Goal: Complete application form: Complete application form

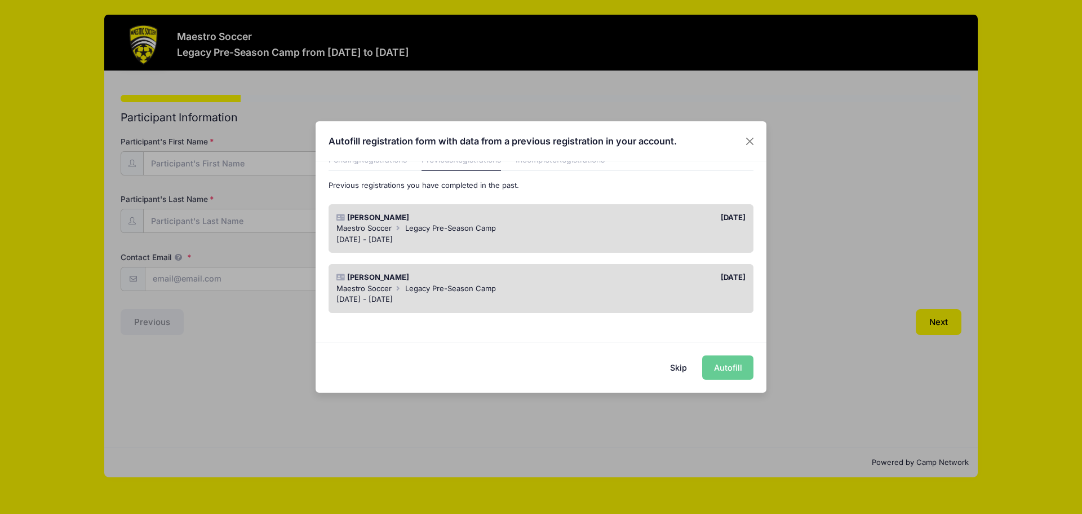
scroll to position [56, 0]
click at [386, 229] on span "Maestro Soccer" at bounding box center [364, 227] width 55 height 9
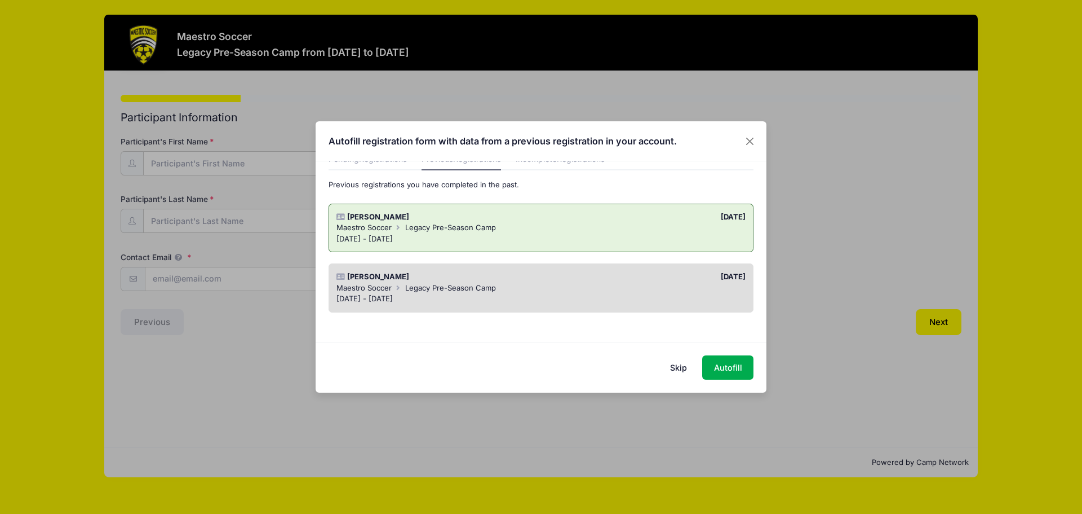
click at [677, 373] on button "Skip" at bounding box center [679, 367] width 40 height 24
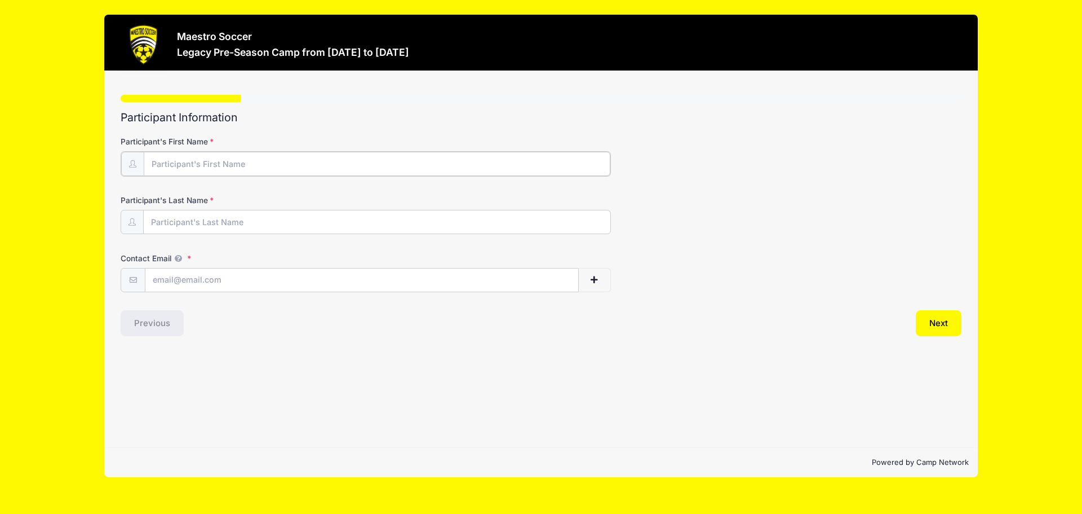
click at [197, 169] on input "Participant's First Name" at bounding box center [377, 164] width 467 height 24
type input "Q"
type input "S"
type input "Jacob"
click at [280, 216] on input "Participant's Last Name" at bounding box center [377, 221] width 467 height 24
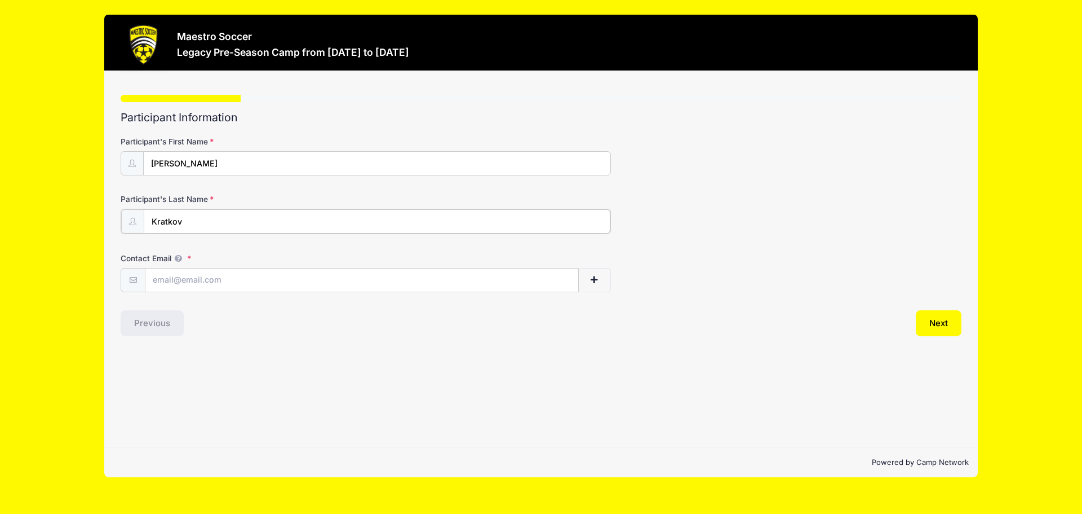
type input "Kratkov"
click at [257, 281] on input "Contact Email" at bounding box center [361, 279] width 433 height 24
type input "qing.wu@bms.com"
click at [937, 319] on button "Next" at bounding box center [939, 322] width 46 height 26
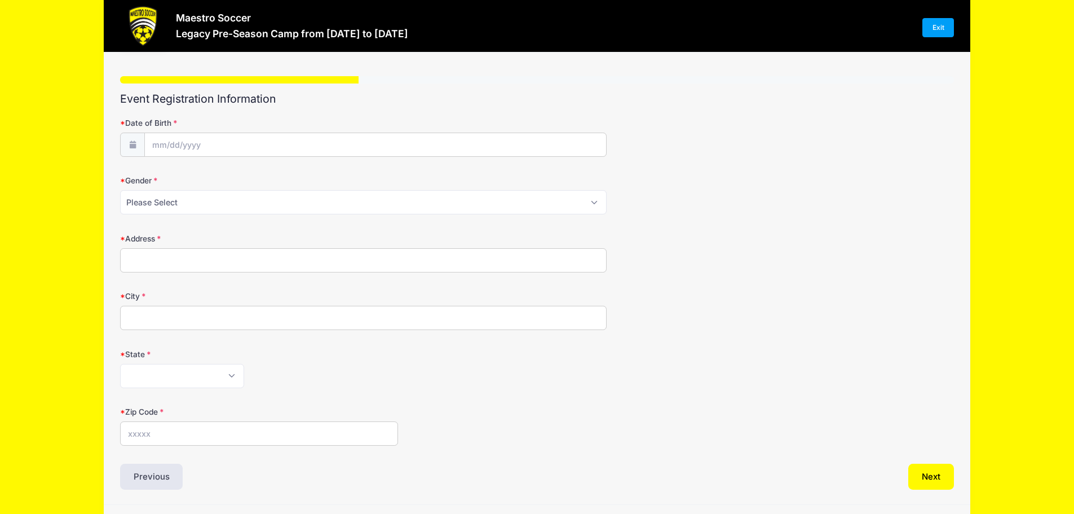
scroll to position [0, 0]
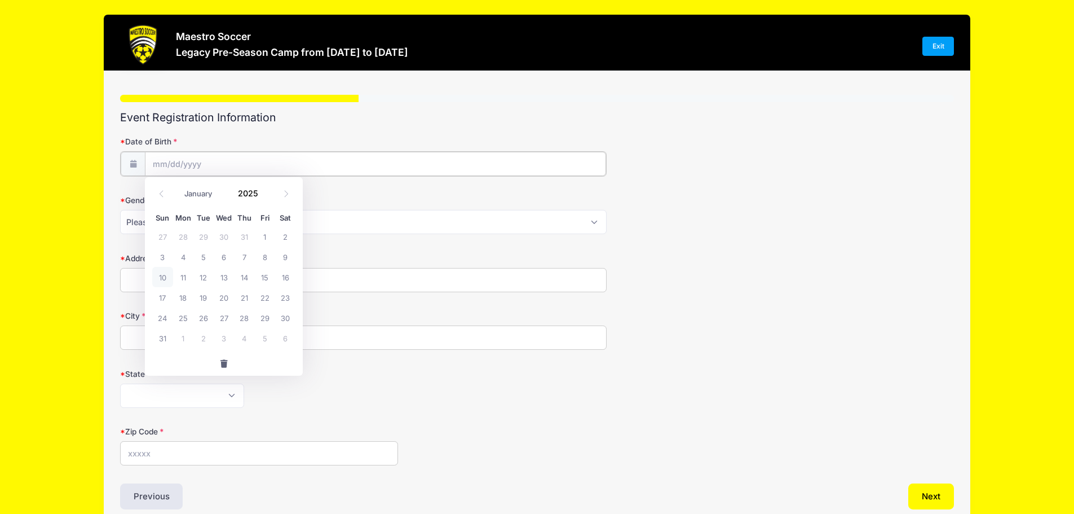
click at [209, 153] on input "Date of Birth" at bounding box center [375, 164] width 461 height 24
click at [266, 190] on span at bounding box center [265, 189] width 8 height 8
click at [266, 195] on span at bounding box center [265, 197] width 8 height 8
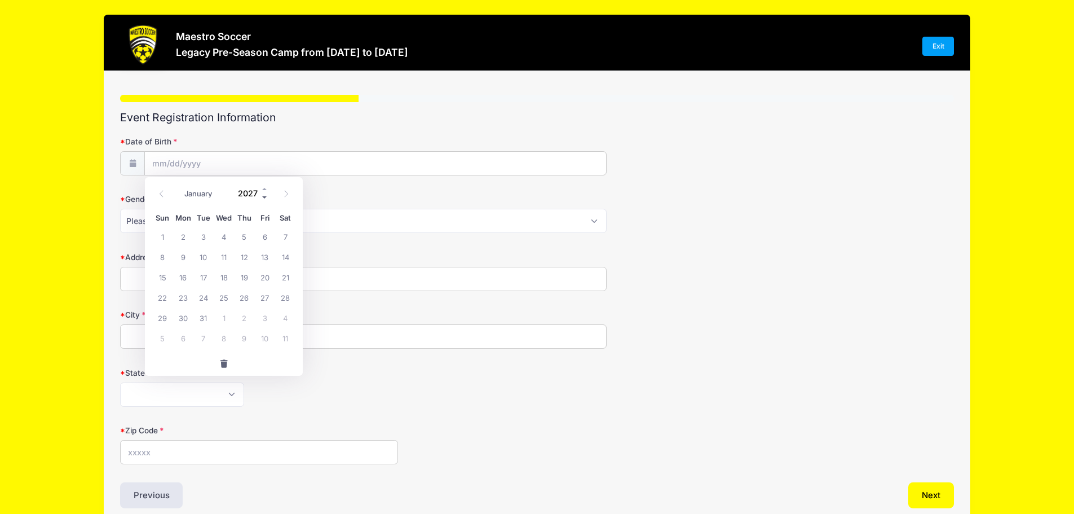
click at [266, 195] on span at bounding box center [265, 197] width 8 height 8
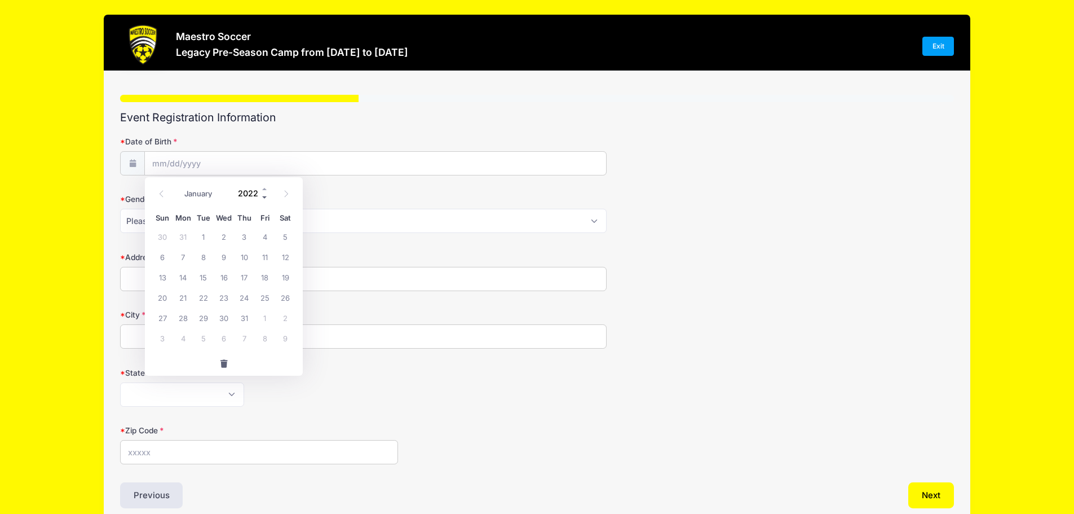
click at [266, 195] on span at bounding box center [265, 197] width 8 height 8
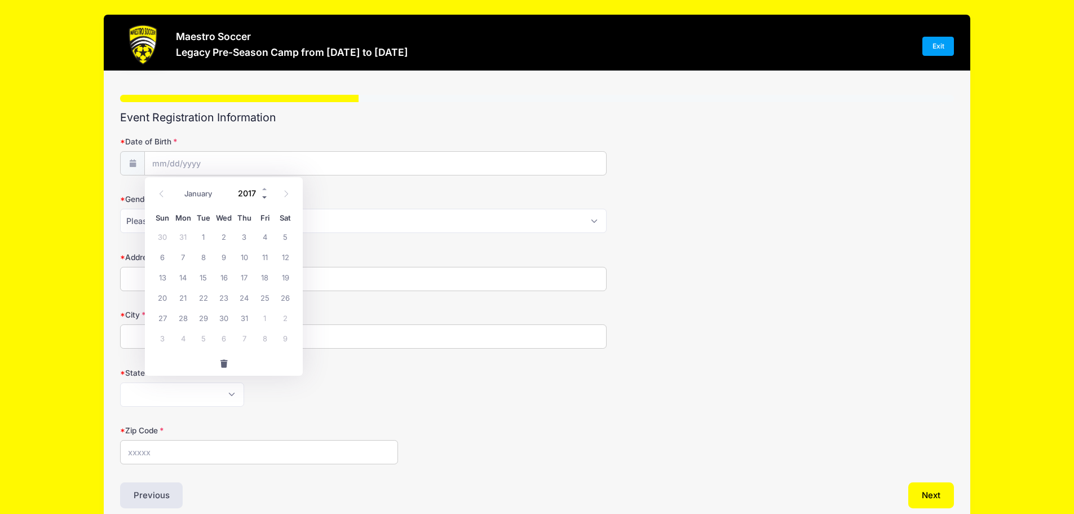
click at [266, 195] on span at bounding box center [265, 197] width 8 height 8
type input "2014"
click at [160, 197] on icon at bounding box center [161, 193] width 7 height 7
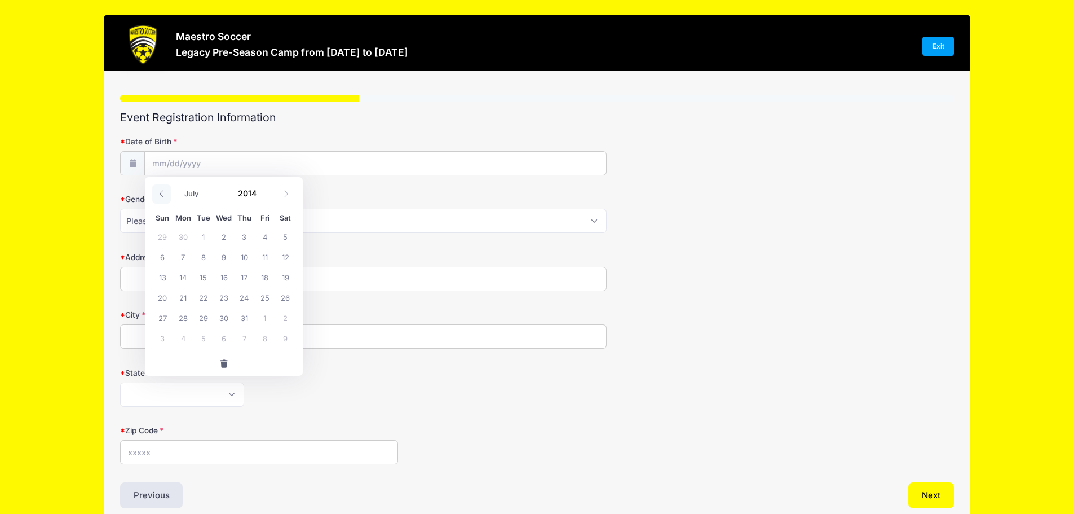
click at [160, 197] on icon at bounding box center [161, 193] width 7 height 7
select select "3"
click at [175, 257] on span "7" at bounding box center [183, 256] width 20 height 20
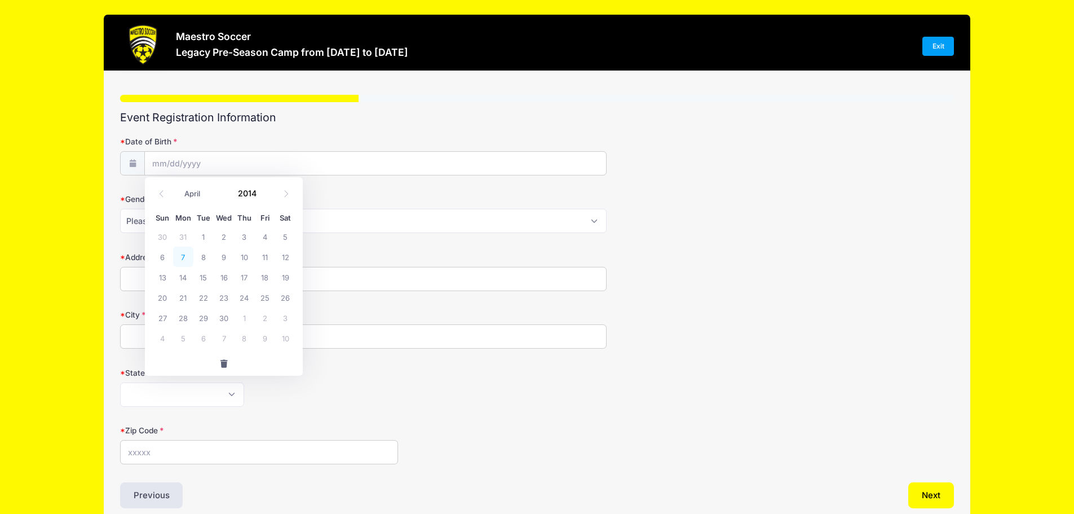
type input "04/07/2014"
click at [256, 219] on select "Please Select Male Female Prefer Not To Say" at bounding box center [363, 221] width 487 height 24
select select "Male"
click at [120, 209] on select "Please Select Male Female Prefer Not To Say" at bounding box center [363, 221] width 487 height 24
click at [220, 278] on input "Address" at bounding box center [363, 279] width 487 height 24
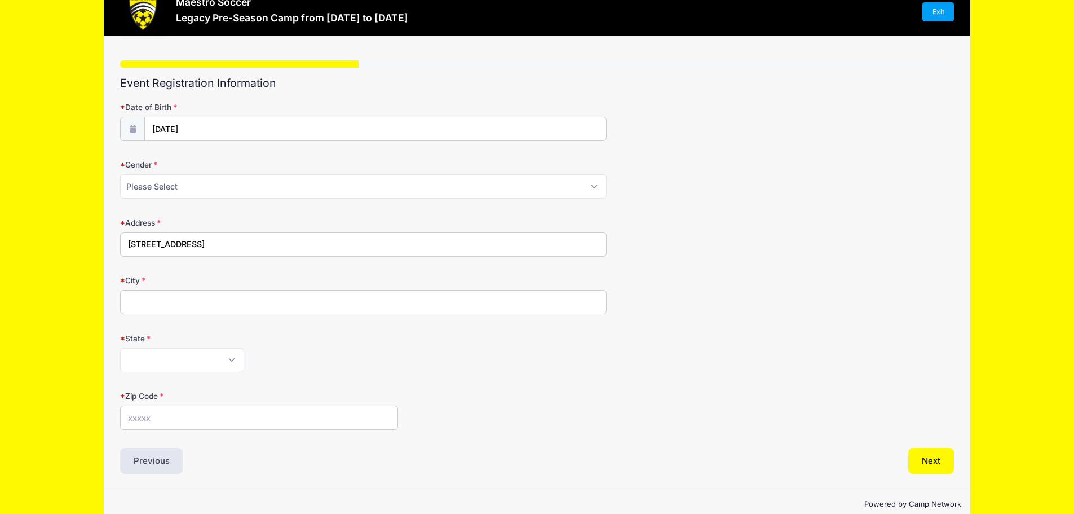
scroll to position [54, 0]
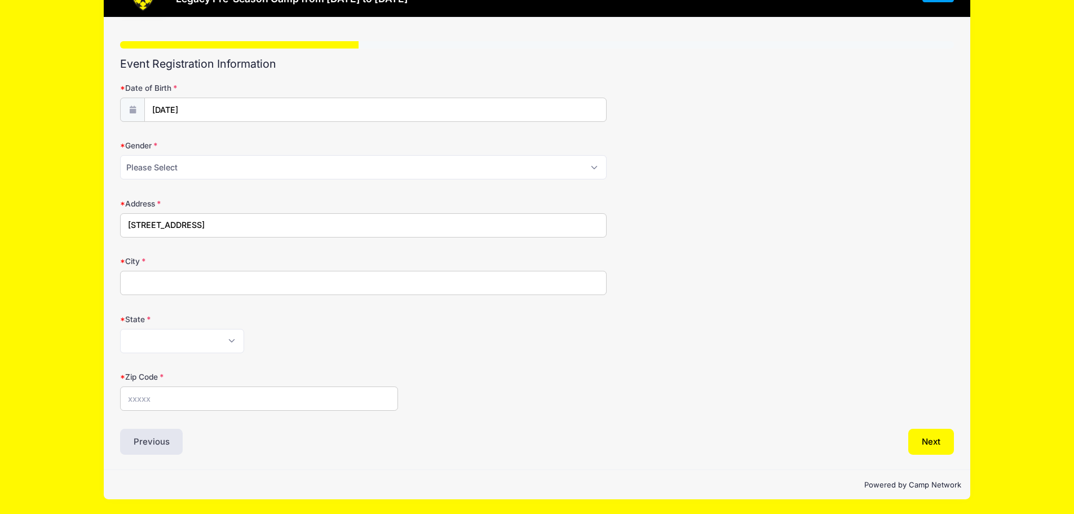
type input "100 Division Ave"
click at [207, 284] on input "City" at bounding box center [363, 283] width 487 height 24
type input "Summit"
click at [231, 339] on select "Alabama Alaska American Samoa Arizona Arkansas Armed Forces Africa Armed Forces…" at bounding box center [182, 341] width 124 height 24
select select "NJ"
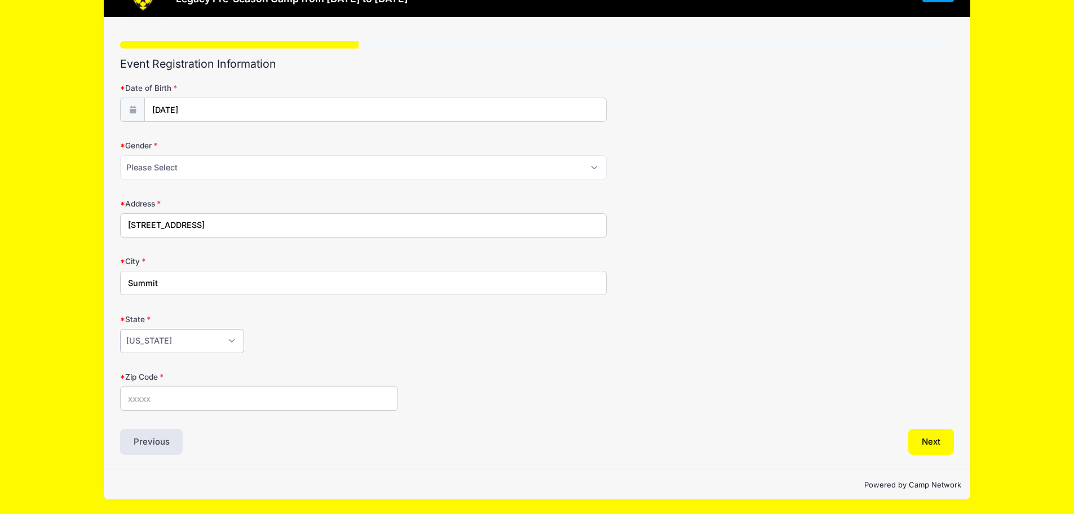
click at [120, 329] on select "Alabama Alaska American Samoa Arizona Arkansas Armed Forces Africa Armed Forces…" at bounding box center [182, 341] width 124 height 24
click at [168, 397] on input "Zip Code" at bounding box center [259, 398] width 278 height 24
type input "07901"
click at [937, 444] on button "Next" at bounding box center [931, 441] width 46 height 26
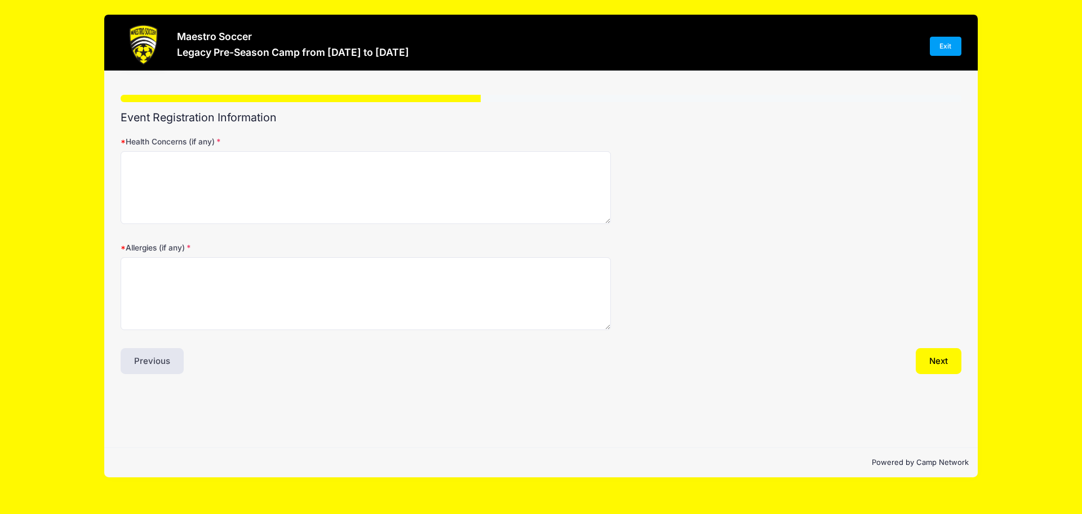
scroll to position [0, 0]
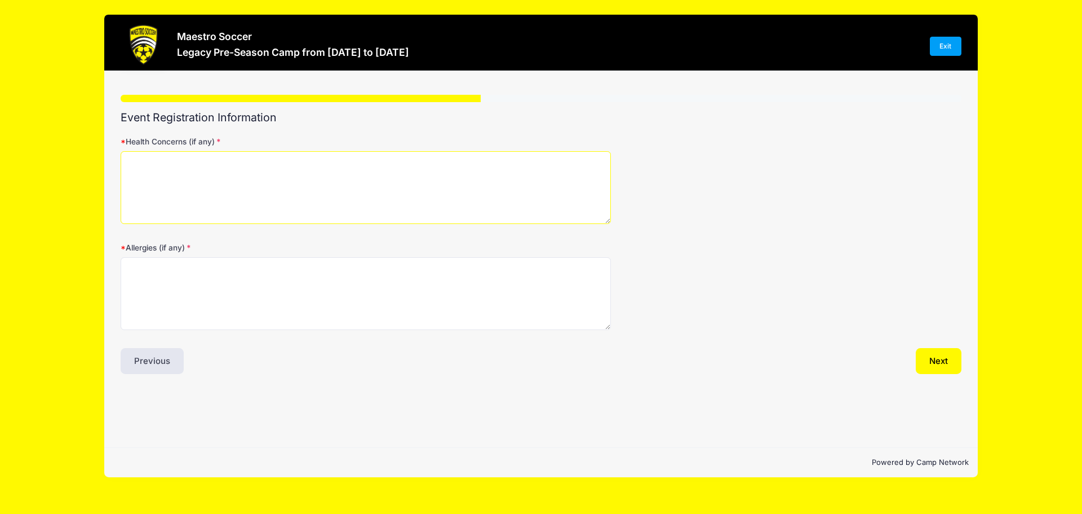
click at [324, 170] on textarea "Health Concerns (if any)" at bounding box center [366, 187] width 490 height 73
type textarea "N/A"
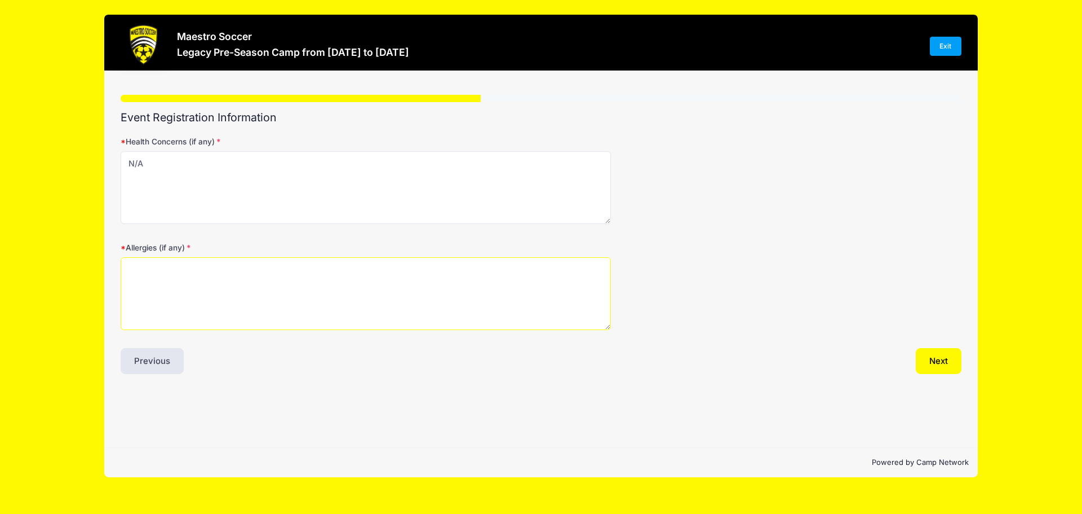
click at [275, 268] on textarea "Allergies (if any)" at bounding box center [366, 293] width 490 height 73
type textarea "N/A"
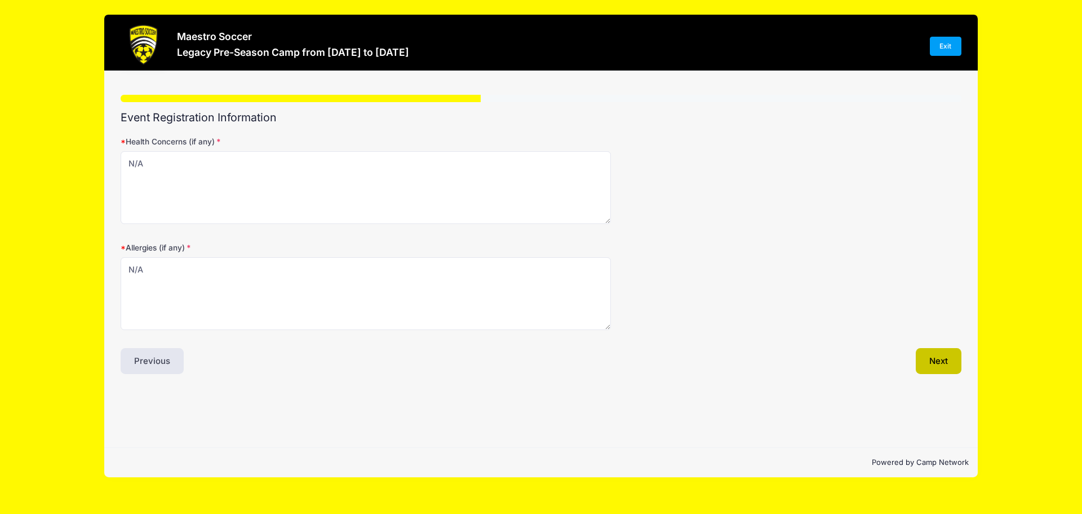
click at [945, 370] on button "Next" at bounding box center [939, 361] width 46 height 26
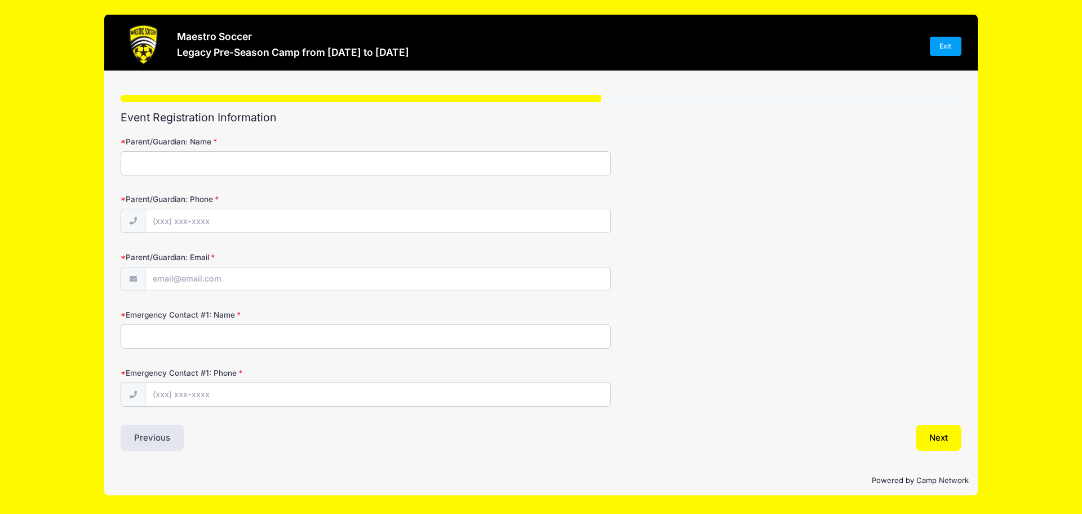
click at [201, 161] on input "Parent/Guardian: Name" at bounding box center [366, 163] width 490 height 24
type input "Qing Wu"
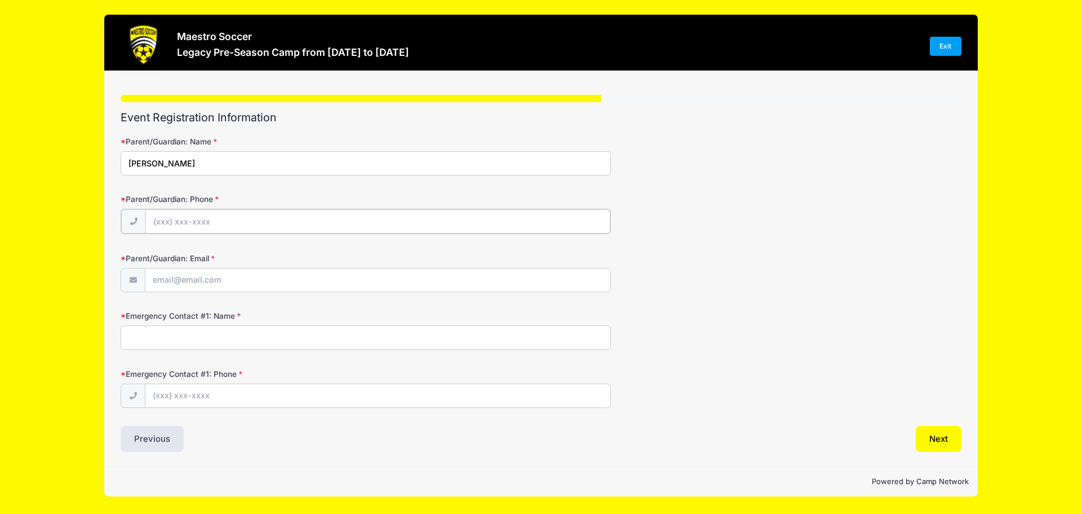
click at [300, 214] on input "Parent/Guardian: Phone" at bounding box center [377, 221] width 465 height 24
type input "(201) 970-6106"
click at [200, 280] on input "Parent/Guardian: Email" at bounding box center [377, 279] width 465 height 24
type input "W"
type input "i"
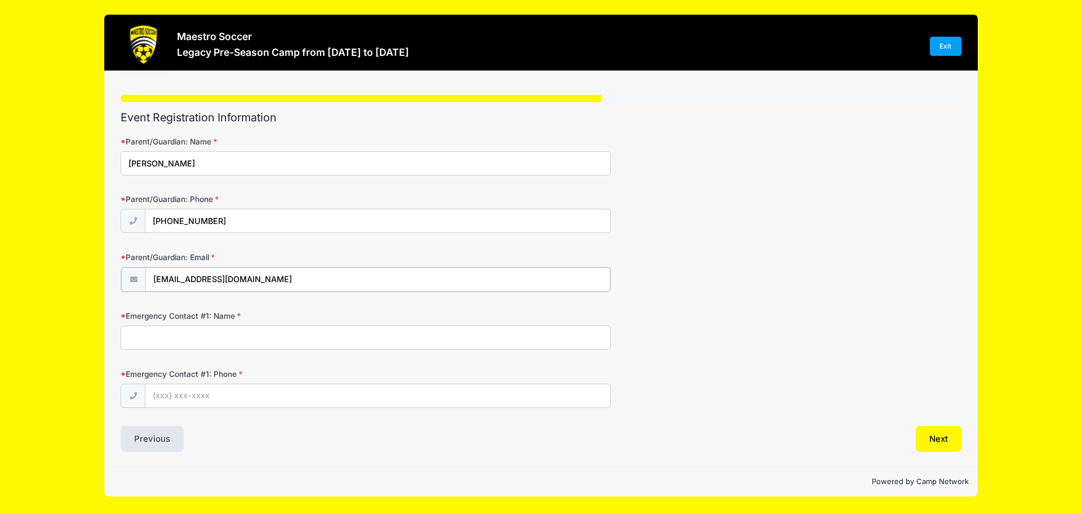
type input "qing.wu@bms.com"
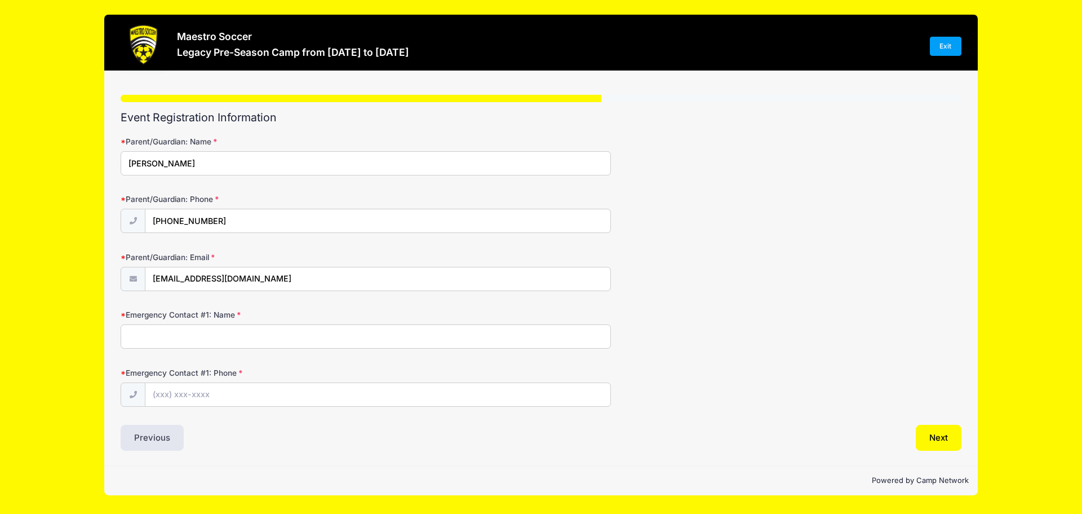
click at [289, 332] on input "Emergency Contact #1: Name" at bounding box center [366, 336] width 490 height 24
type input "Qing Wu"
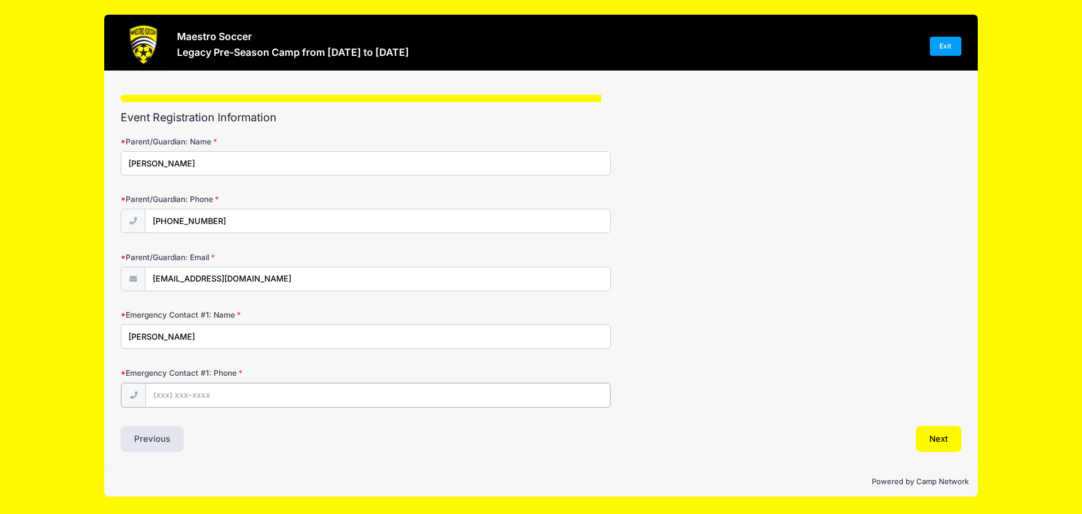
click at [299, 396] on input "Emergency Contact #1: Phone" at bounding box center [377, 395] width 465 height 24
drag, startPoint x: 218, startPoint y: 220, endPoint x: 133, endPoint y: 221, distance: 85.1
click at [133, 221] on div "(201) 970-6106" at bounding box center [366, 221] width 490 height 25
click at [243, 392] on input "Emergency Contact #1: Phone" at bounding box center [377, 395] width 465 height 24
paste input "(201) 970-6106"
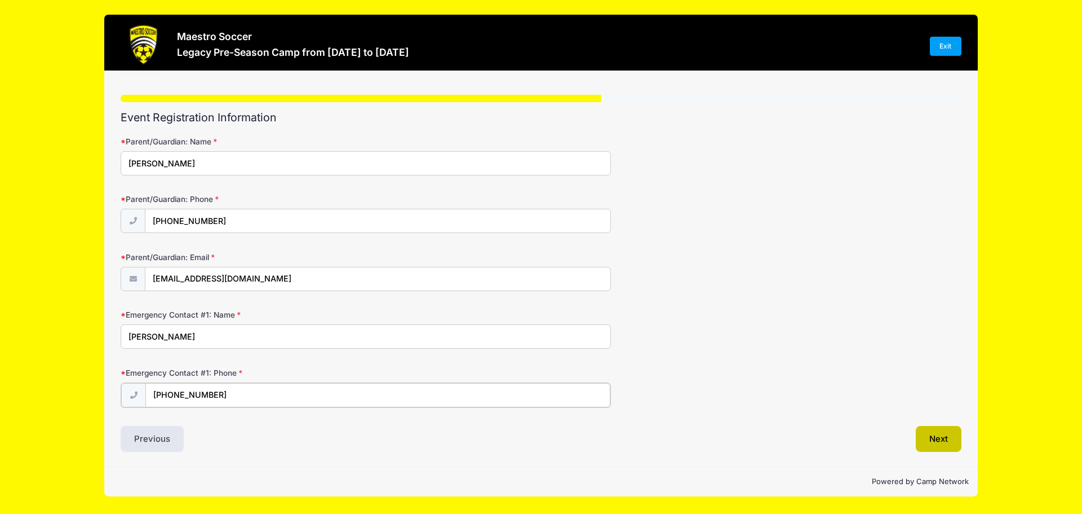
type input "(201) 970-6106"
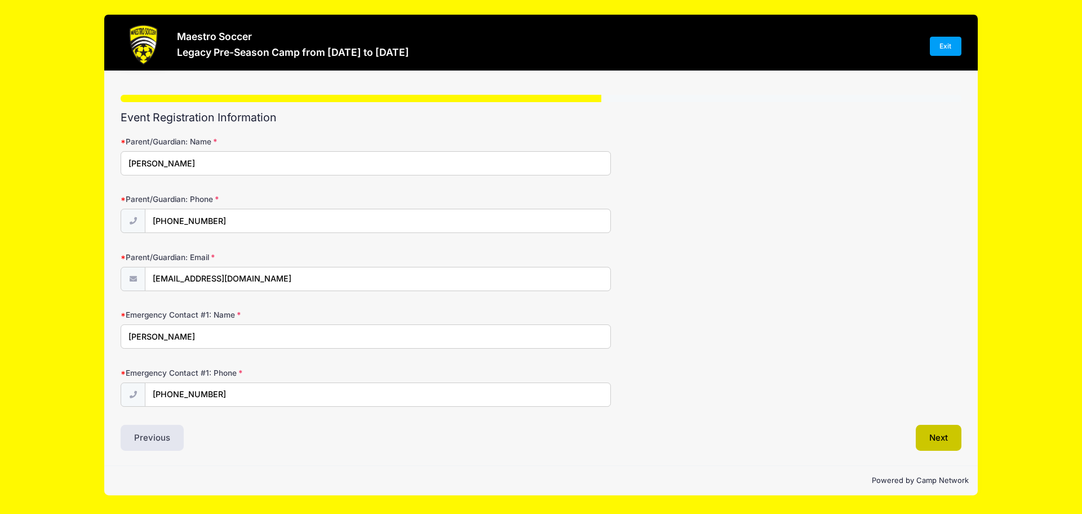
click at [930, 435] on button "Next" at bounding box center [939, 438] width 46 height 26
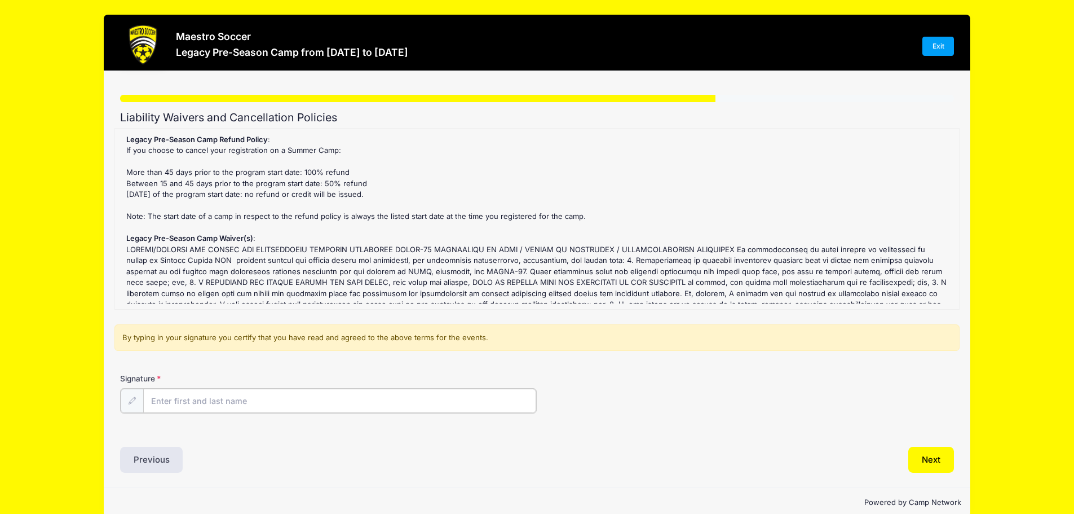
click at [251, 397] on input "Signature" at bounding box center [340, 400] width 394 height 24
type input "Qing Wu"
click at [932, 463] on button "Next" at bounding box center [931, 458] width 46 height 26
click at [0, 0] on div at bounding box center [0, 0] width 0 height 0
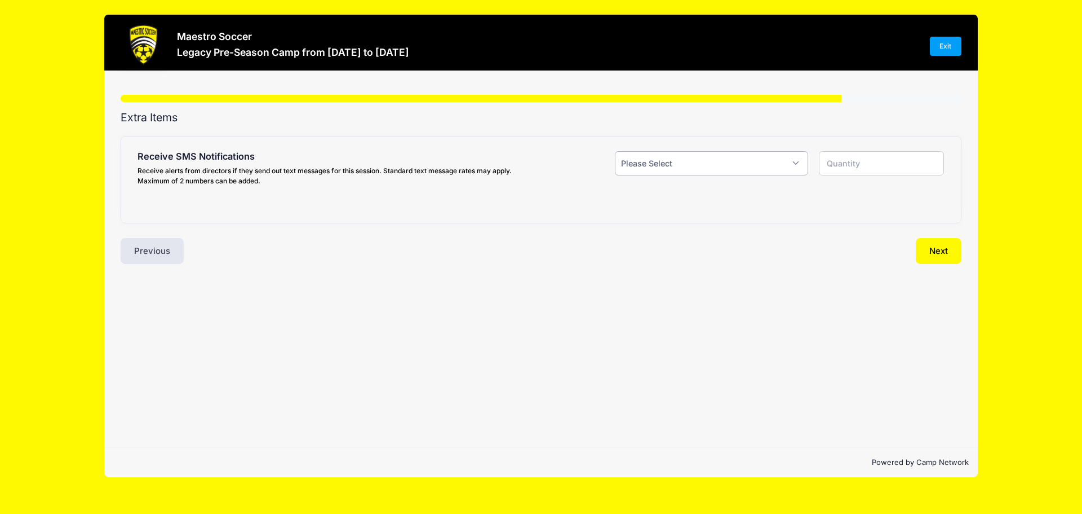
click at [777, 162] on select "Please Select Yes ($0.00) No" at bounding box center [711, 163] width 193 height 24
select select "1"
click at [615, 151] on select "Please Select Yes ($0.00) No" at bounding box center [711, 163] width 193 height 24
type input "1"
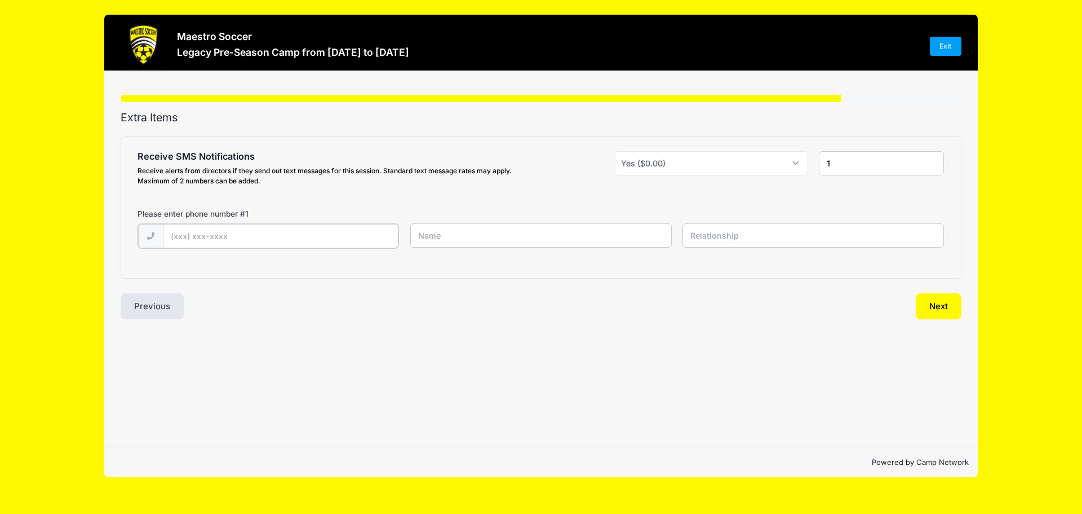
click at [0, 0] on input "text" at bounding box center [0, 0] width 0 height 0
type input "(201) 970-6106"
click at [0, 0] on input "text" at bounding box center [0, 0] width 0 height 0
type input "Qing Wu"
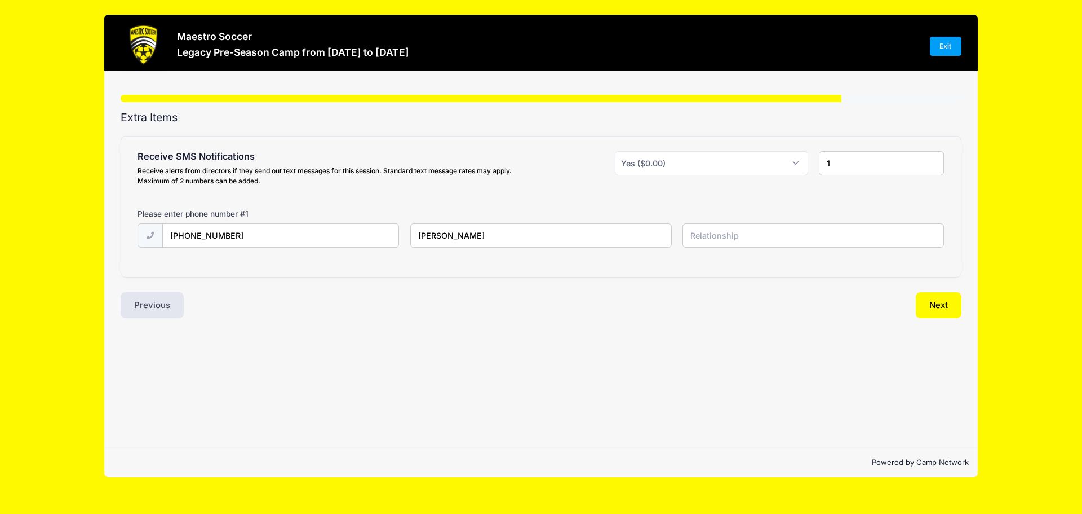
click at [0, 0] on input "text" at bounding box center [0, 0] width 0 height 0
type input "Mother"
click at [939, 43] on link "Exit" at bounding box center [946, 46] width 32 height 19
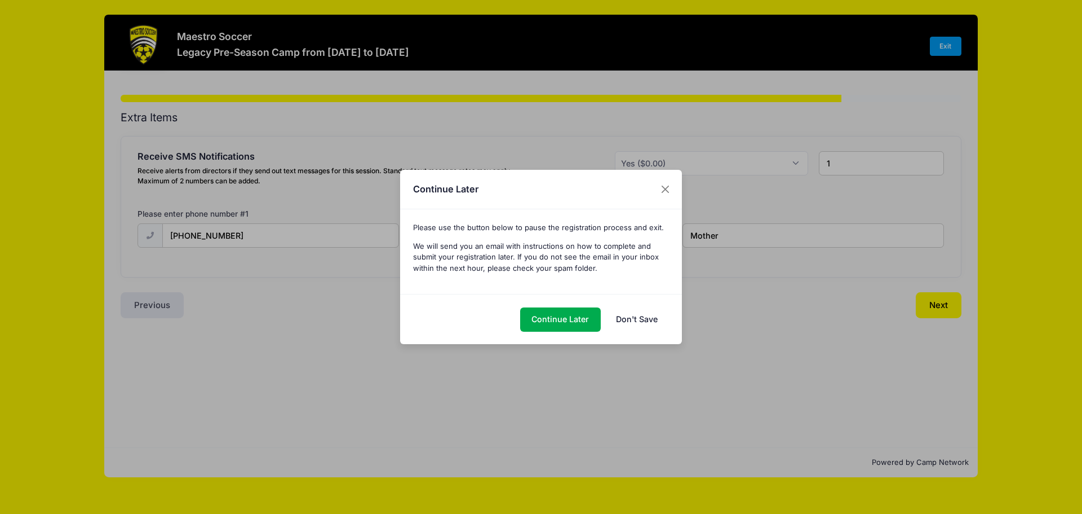
click at [633, 316] on link "Don't Save" at bounding box center [636, 319] width 65 height 24
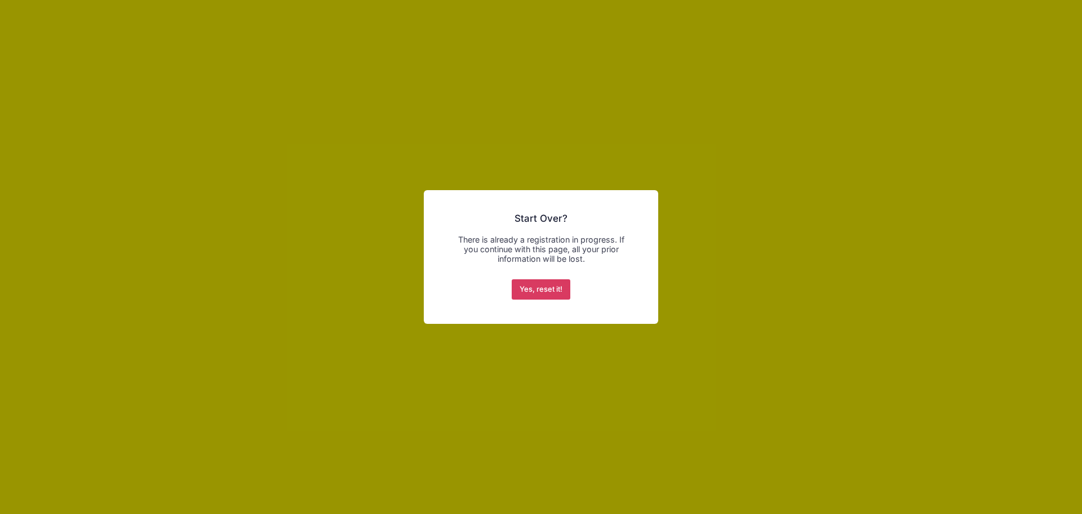
click at [545, 294] on button "Yes, reset it!" at bounding box center [541, 289] width 59 height 20
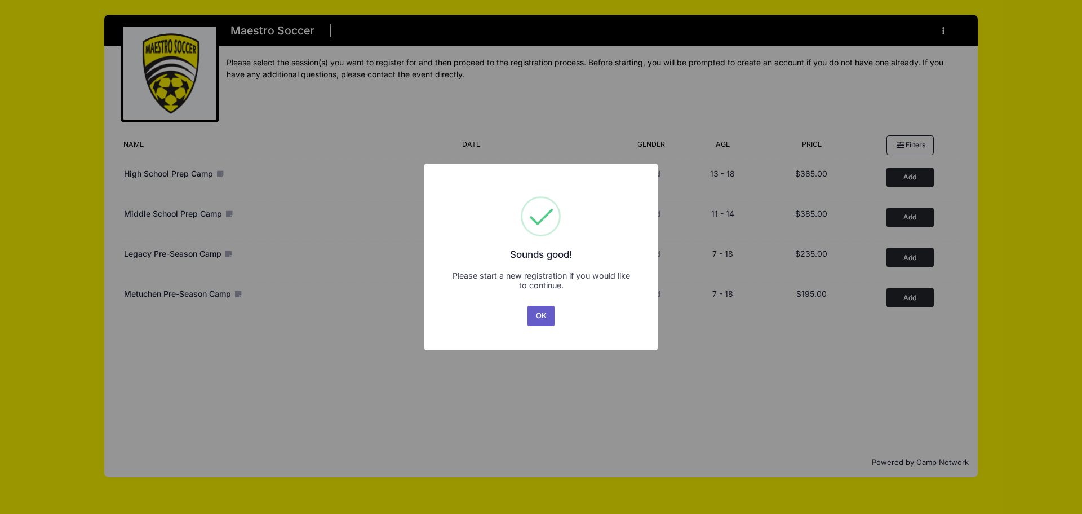
click at [537, 318] on button "OK" at bounding box center [541, 316] width 27 height 20
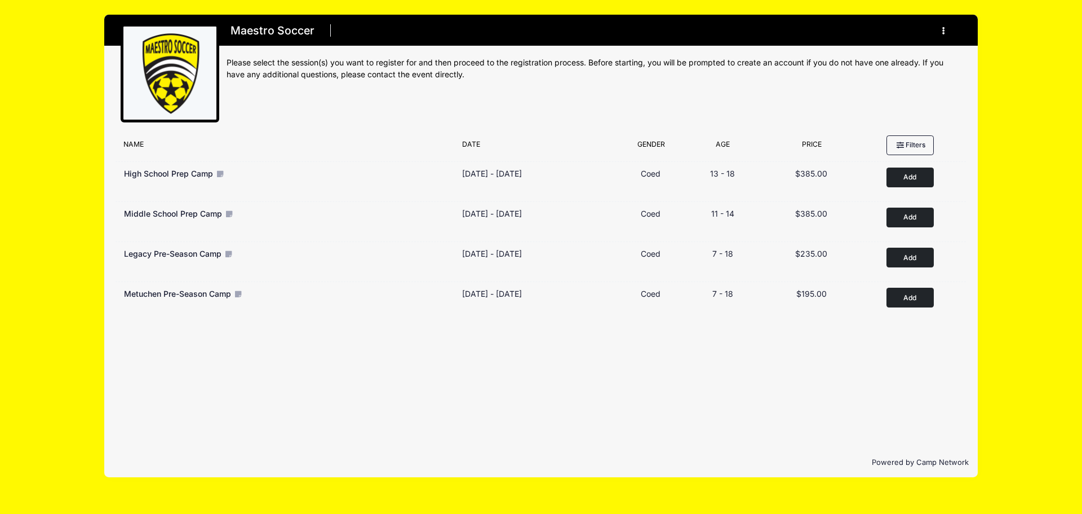
click at [711, 386] on div "Filter Options No sessions found matching your criteria Name Date Gender Filter…" at bounding box center [541, 289] width 874 height 318
